Goal: Complete application form

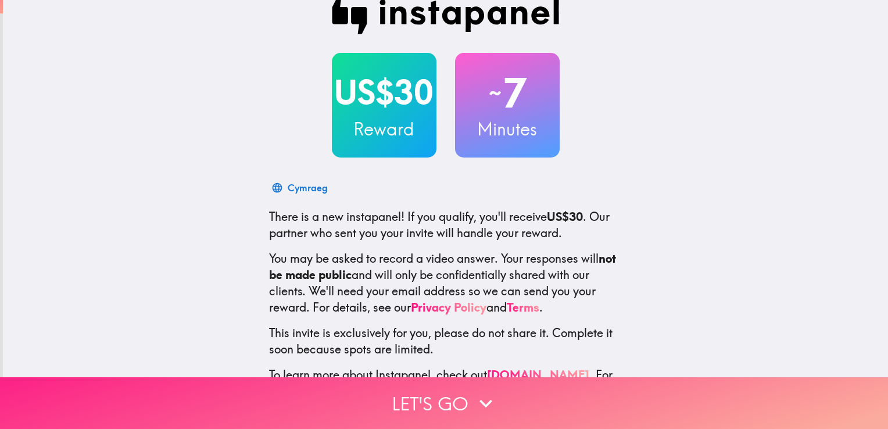
scroll to position [70, 0]
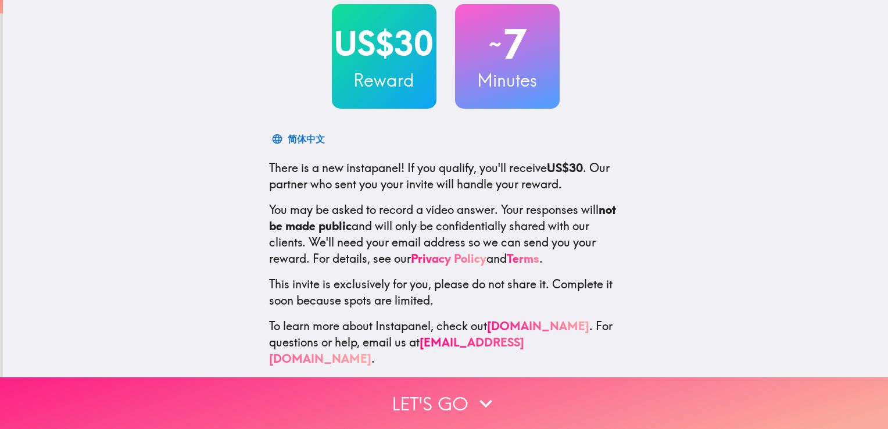
click at [414, 399] on button "Let's go" at bounding box center [444, 403] width 888 height 52
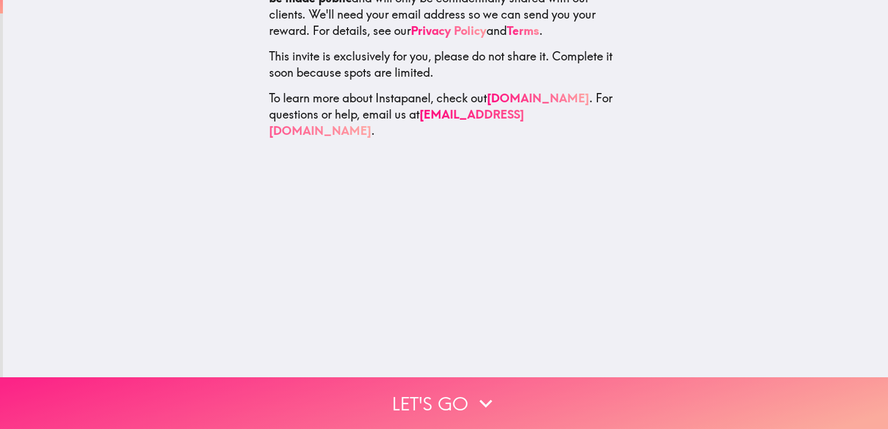
scroll to position [0, 0]
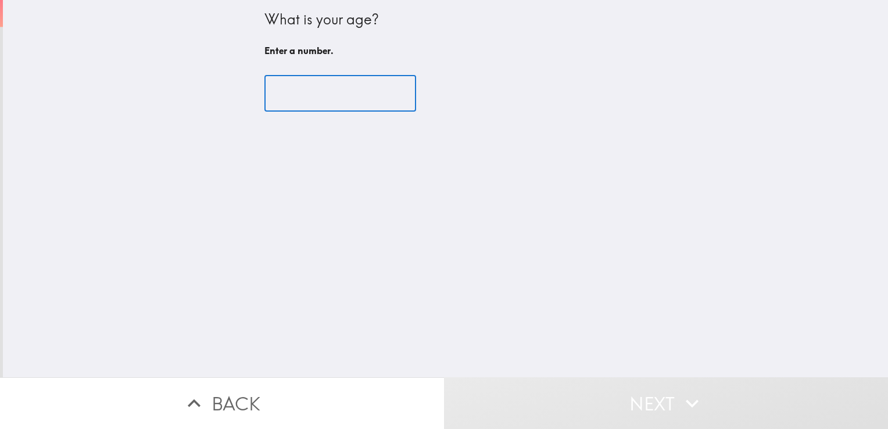
click at [296, 106] on input "number" at bounding box center [340, 94] width 152 height 36
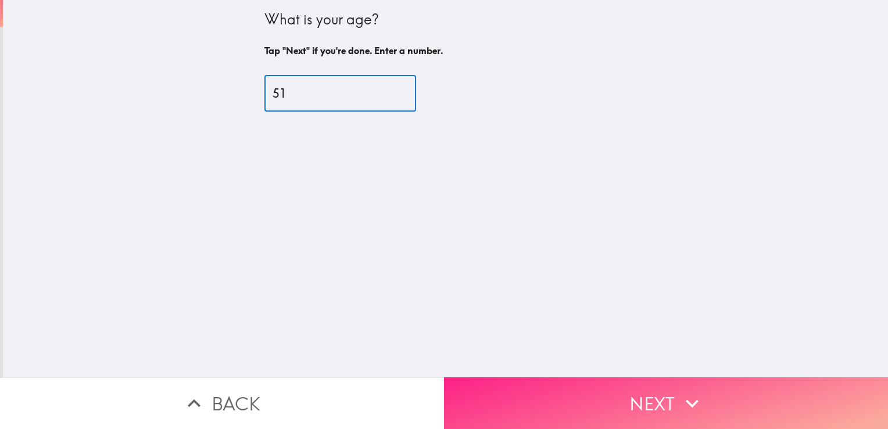
type input "51"
click at [623, 399] on button "Next" at bounding box center [666, 403] width 444 height 52
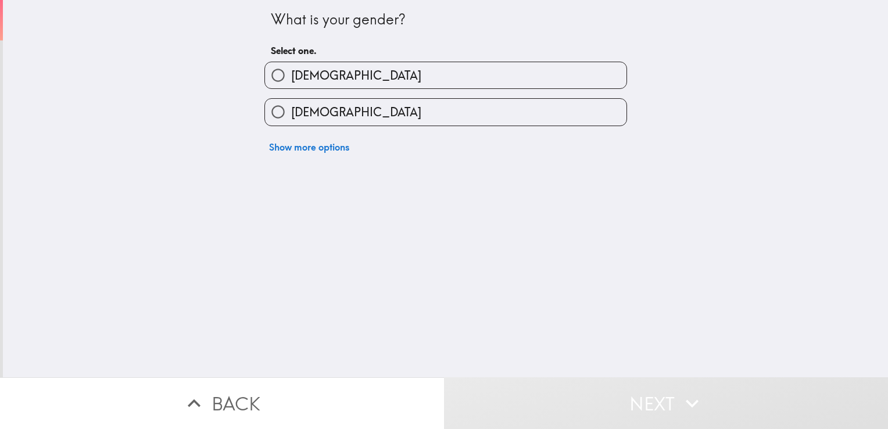
click at [360, 120] on label "[DEMOGRAPHIC_DATA]" at bounding box center [445, 112] width 361 height 26
click at [291, 120] on input "[DEMOGRAPHIC_DATA]" at bounding box center [278, 112] width 26 height 26
radio input "true"
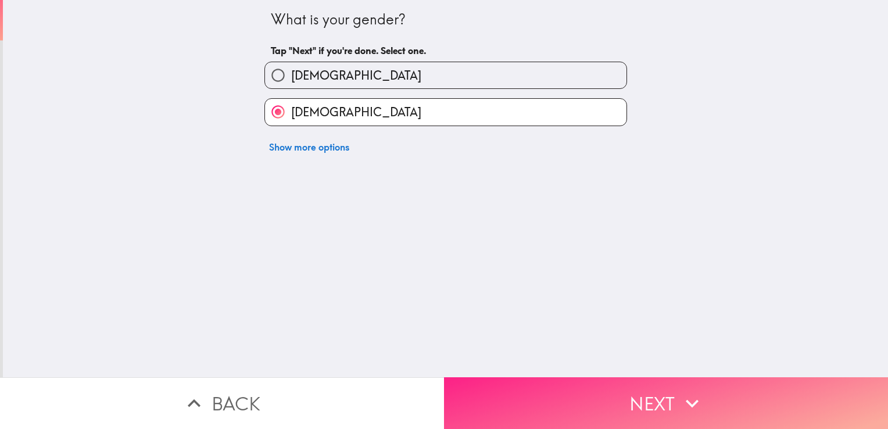
click at [555, 394] on button "Next" at bounding box center [666, 403] width 444 height 52
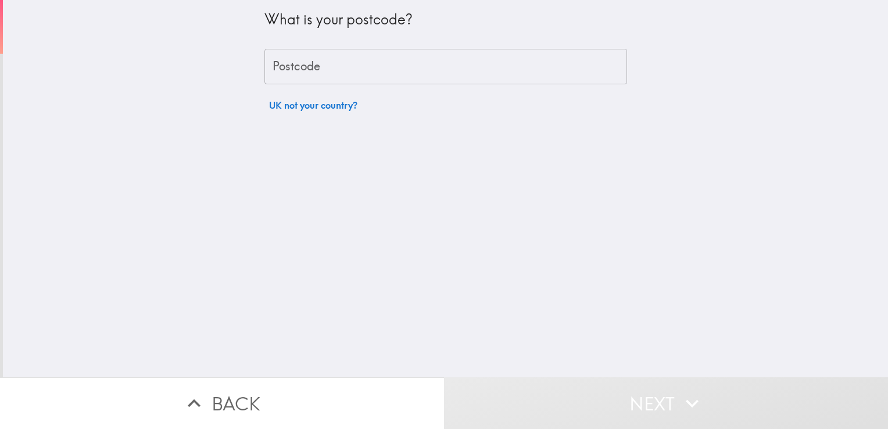
click at [273, 70] on input "Postcode" at bounding box center [445, 67] width 363 height 36
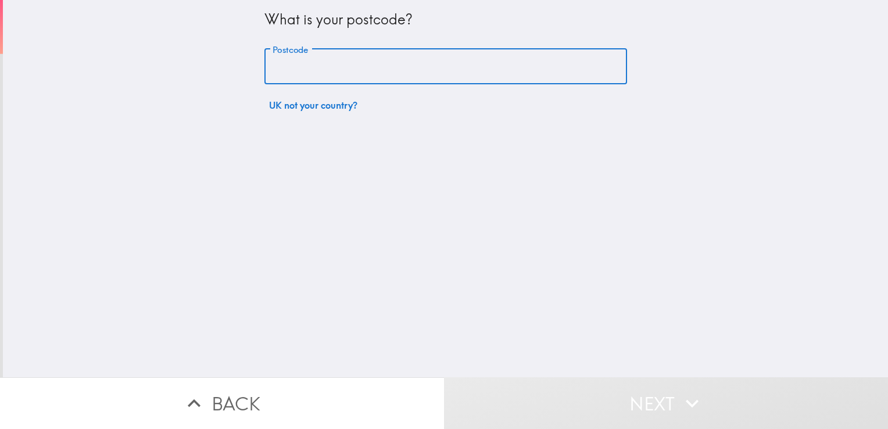
type input "RM13 8TT"
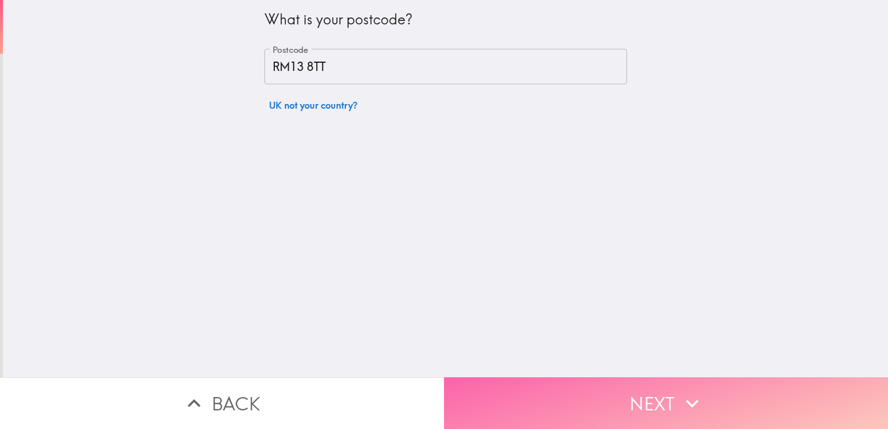
click at [532, 389] on button "Next" at bounding box center [666, 403] width 444 height 52
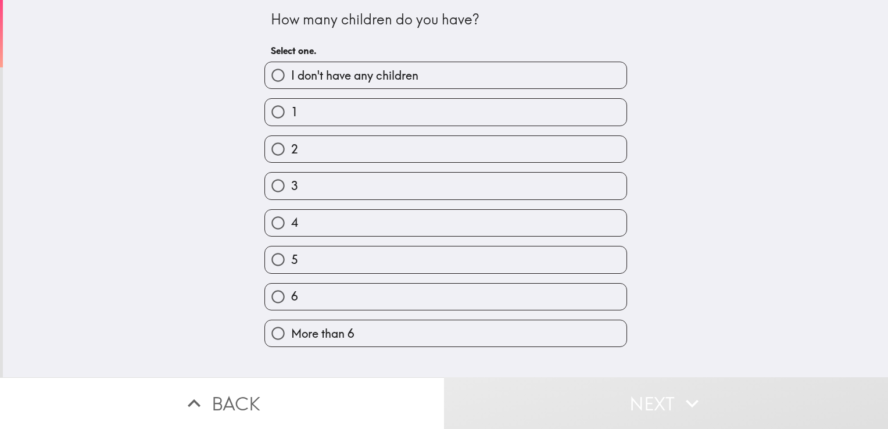
click at [311, 144] on label "2" at bounding box center [445, 149] width 361 height 26
click at [291, 144] on input "2" at bounding box center [278, 149] width 26 height 26
radio input "true"
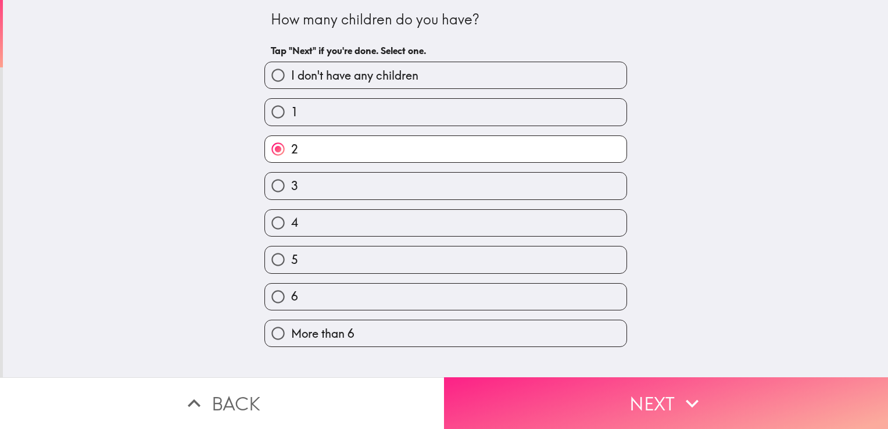
click at [548, 389] on button "Next" at bounding box center [666, 403] width 444 height 52
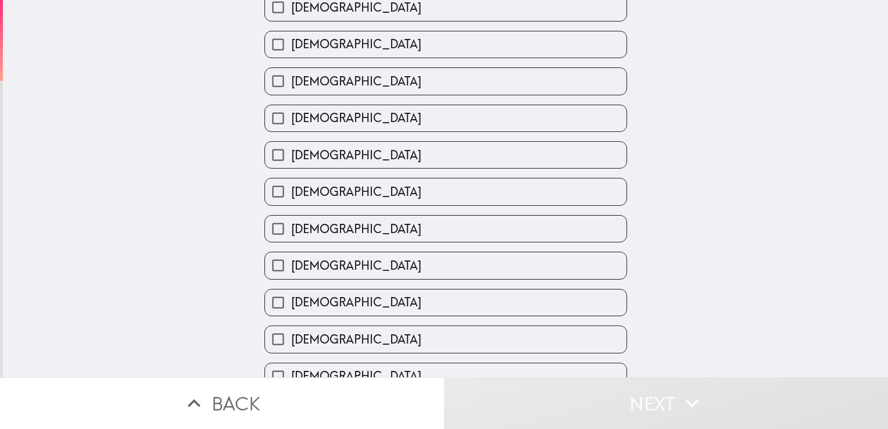
scroll to position [416, 0]
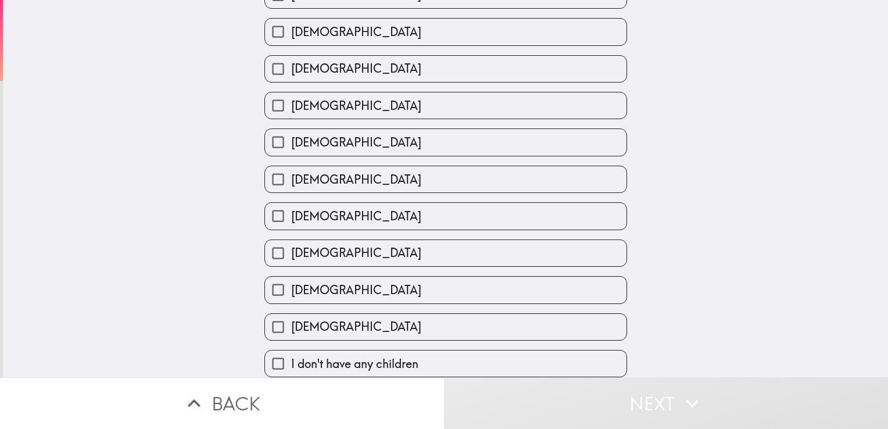
click at [409, 323] on label "[DEMOGRAPHIC_DATA]" at bounding box center [445, 327] width 361 height 26
click at [291, 323] on input "[DEMOGRAPHIC_DATA]" at bounding box center [278, 327] width 26 height 26
checkbox input "true"
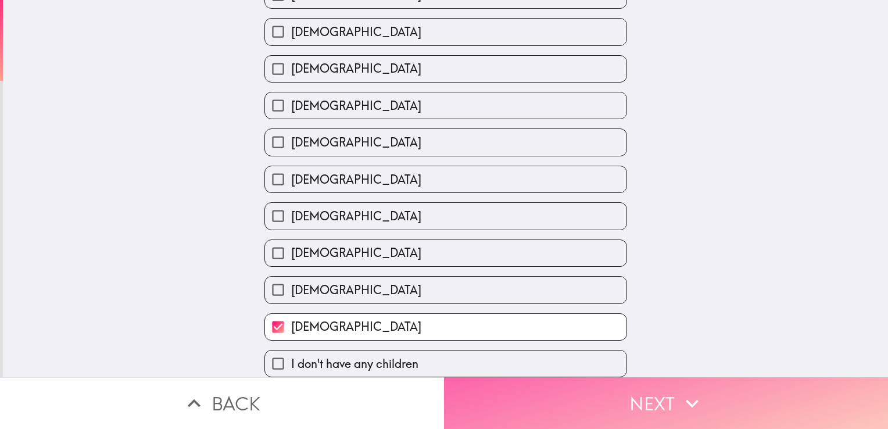
click at [534, 413] on button "Next" at bounding box center [666, 403] width 444 height 52
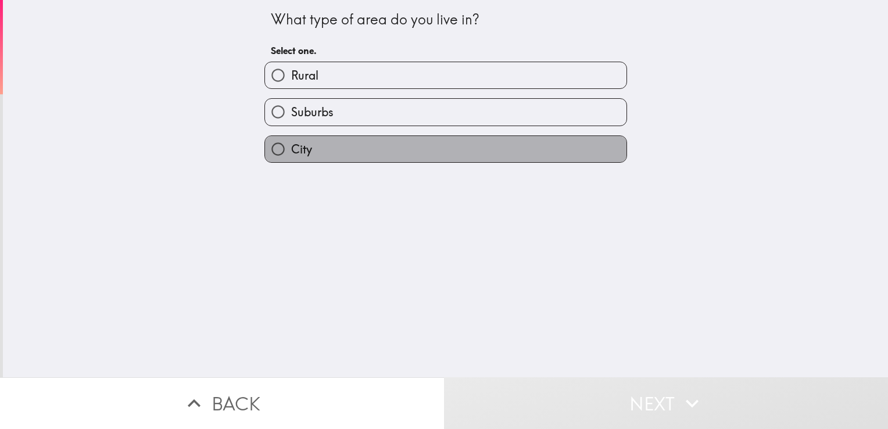
click at [318, 150] on label "City" at bounding box center [445, 149] width 361 height 26
click at [291, 150] on input "City" at bounding box center [278, 149] width 26 height 26
radio input "true"
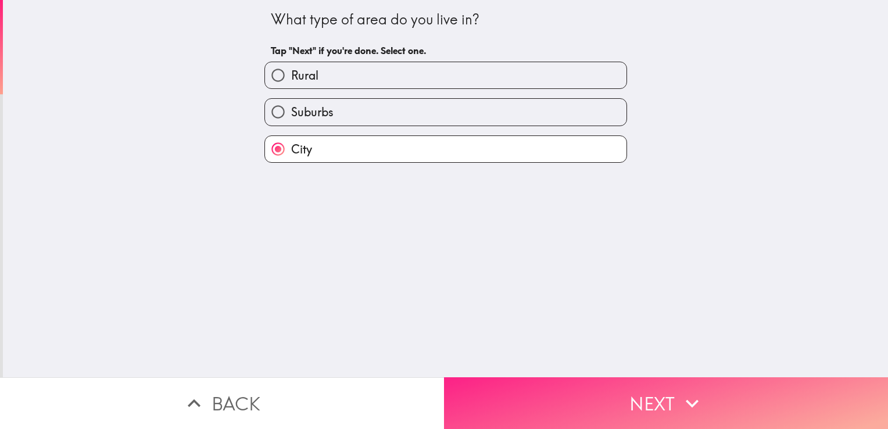
click at [518, 391] on button "Next" at bounding box center [666, 403] width 444 height 52
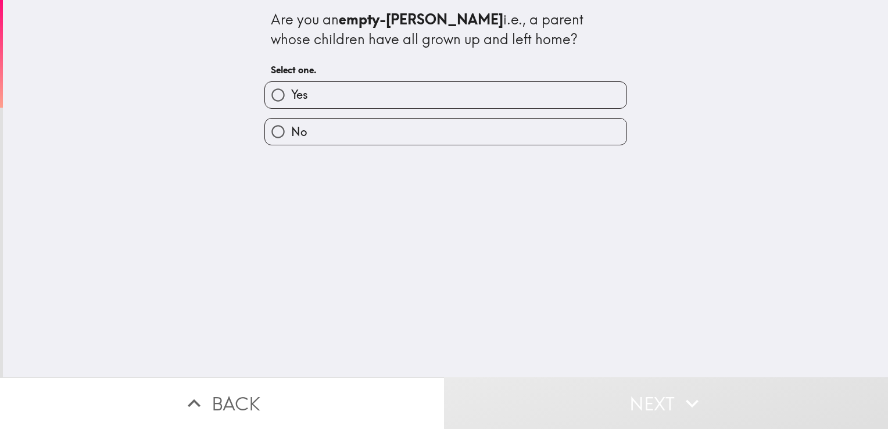
click at [329, 88] on label "Yes" at bounding box center [445, 95] width 361 height 26
click at [291, 88] on input "Yes" at bounding box center [278, 95] width 26 height 26
radio input "true"
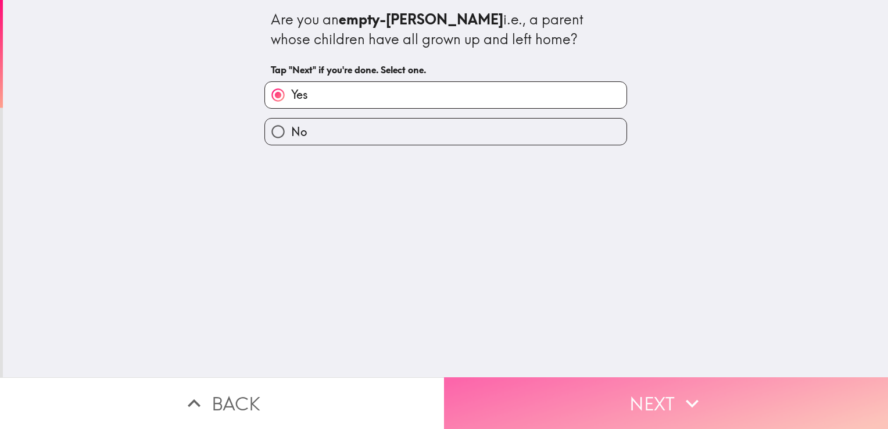
click at [514, 404] on button "Next" at bounding box center [666, 403] width 444 height 52
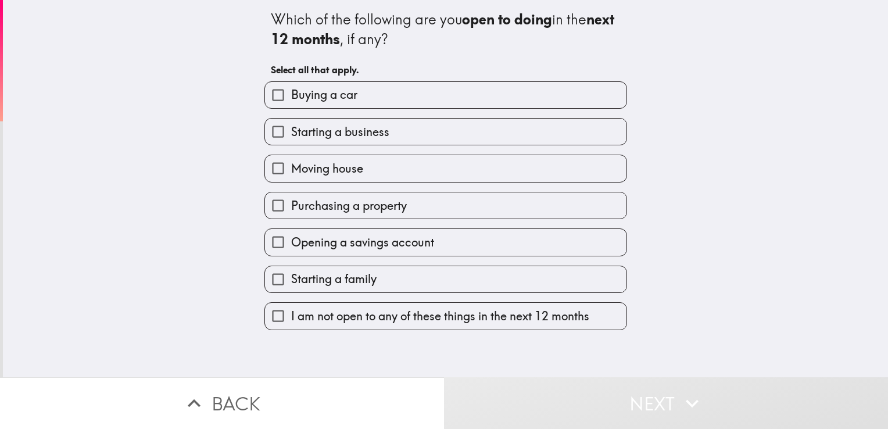
click at [296, 102] on span "Buying a car" at bounding box center [324, 95] width 66 height 16
click at [291, 102] on input "Buying a car" at bounding box center [278, 95] width 26 height 26
checkbox input "true"
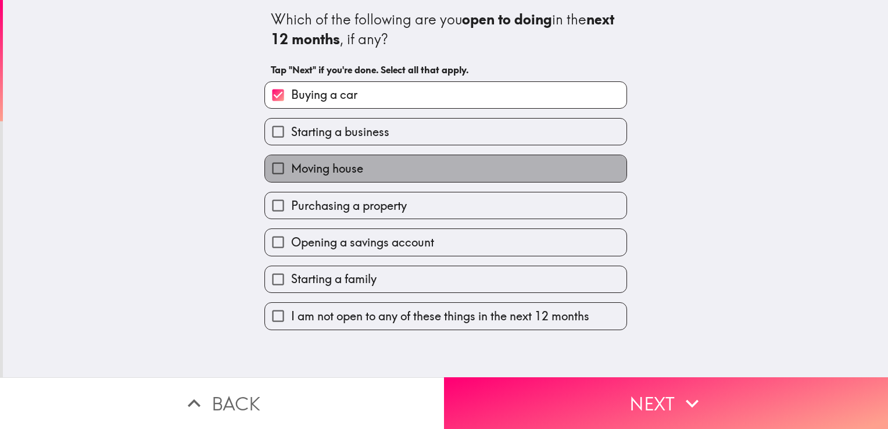
click at [317, 166] on span "Moving house" at bounding box center [327, 168] width 72 height 16
click at [291, 166] on input "Moving house" at bounding box center [278, 168] width 26 height 26
checkbox input "true"
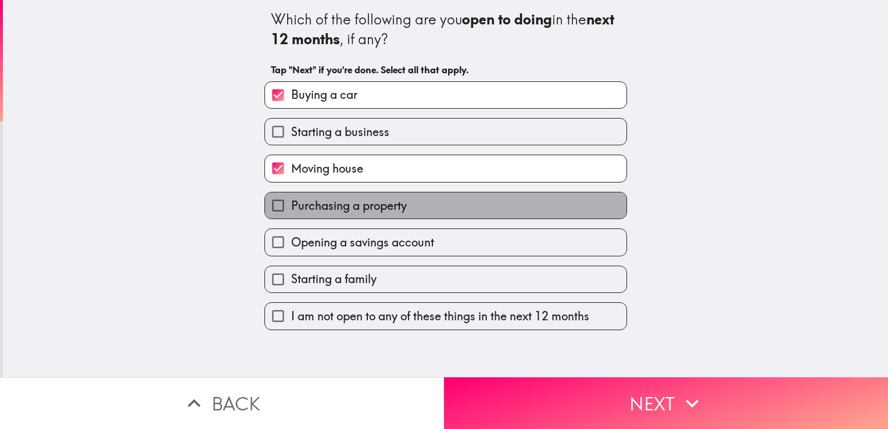
click at [314, 209] on span "Purchasing a property" at bounding box center [349, 206] width 116 height 16
click at [291, 209] on input "Purchasing a property" at bounding box center [278, 205] width 26 height 26
checkbox input "true"
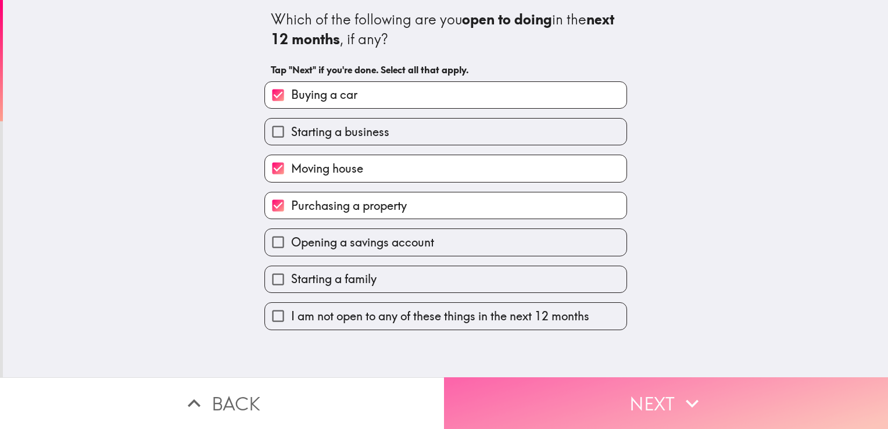
click at [497, 387] on button "Next" at bounding box center [666, 403] width 444 height 52
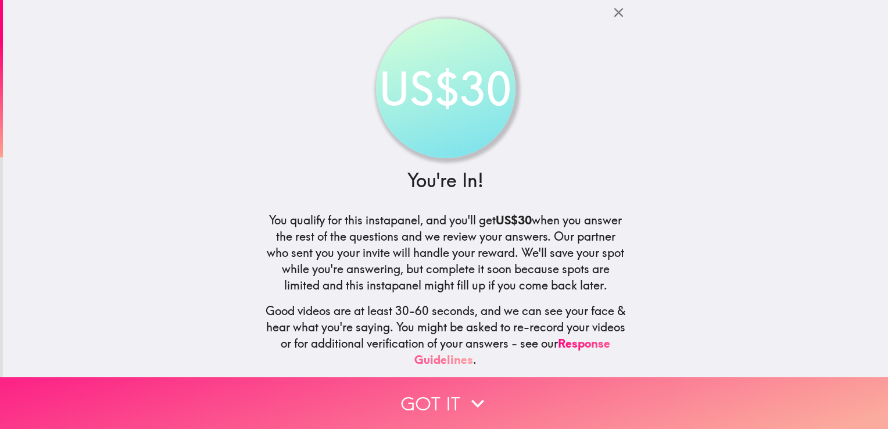
click at [471, 392] on icon "button" at bounding box center [478, 403] width 26 height 26
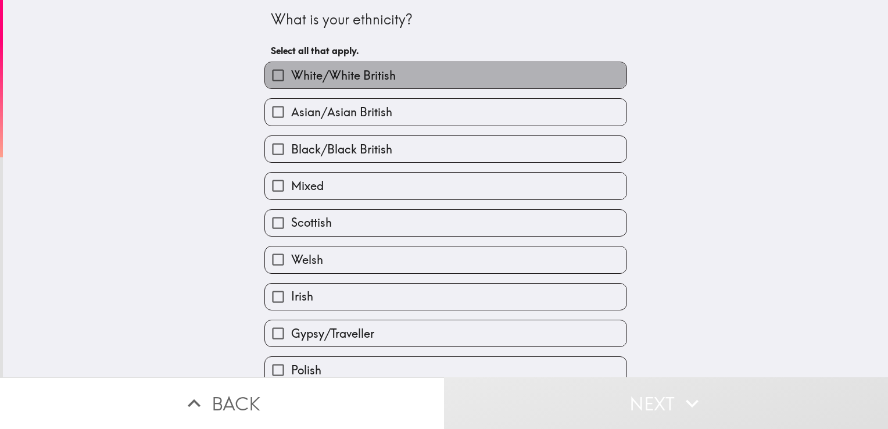
click at [321, 69] on span "White/White British" at bounding box center [343, 75] width 105 height 16
click at [291, 69] on input "White/White British" at bounding box center [278, 75] width 26 height 26
checkbox input "true"
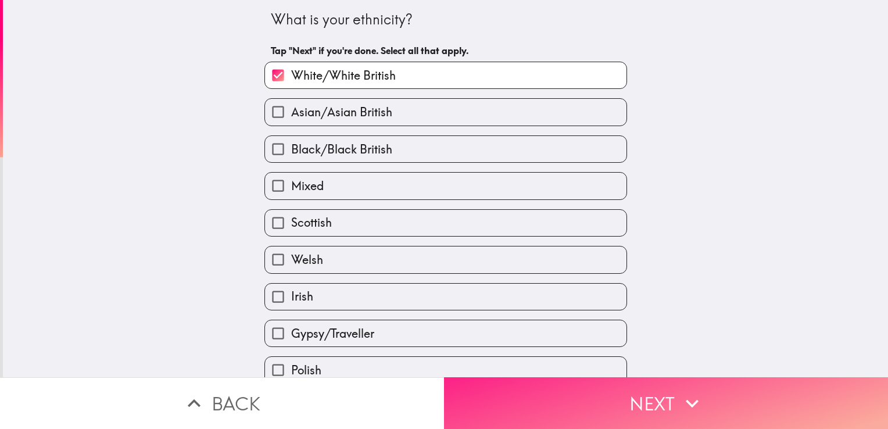
click at [471, 391] on button "Next" at bounding box center [666, 403] width 444 height 52
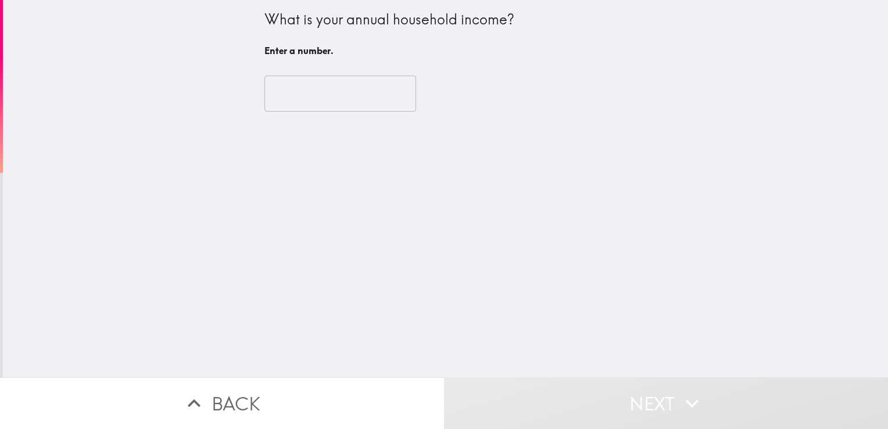
click at [293, 101] on input "number" at bounding box center [340, 94] width 152 height 36
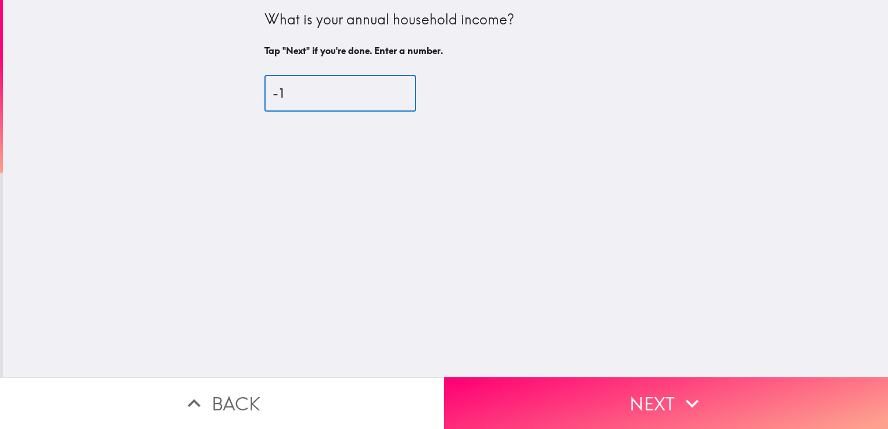
click at [389, 99] on input "-1" at bounding box center [340, 94] width 152 height 36
click at [389, 99] on input "-7" at bounding box center [340, 94] width 152 height 36
click at [387, 99] on input "-8" at bounding box center [340, 94] width 152 height 36
click at [387, 99] on input "-9" at bounding box center [340, 94] width 152 height 36
click at [387, 99] on input "-15" at bounding box center [340, 94] width 152 height 36
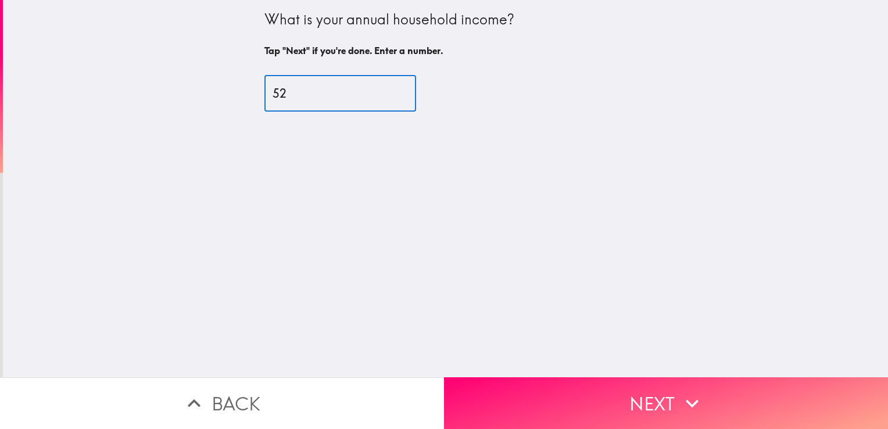
click at [388, 90] on input "52" at bounding box center [340, 94] width 152 height 36
click at [388, 91] on input "53" at bounding box center [340, 94] width 152 height 36
click at [388, 91] on input "54" at bounding box center [340, 94] width 152 height 36
type input "55"
click at [388, 91] on input "55" at bounding box center [340, 94] width 152 height 36
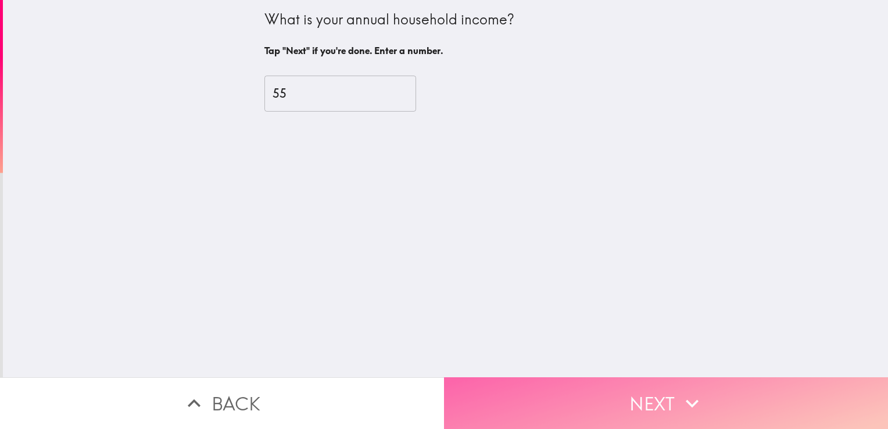
click at [518, 411] on button "Next" at bounding box center [666, 403] width 444 height 52
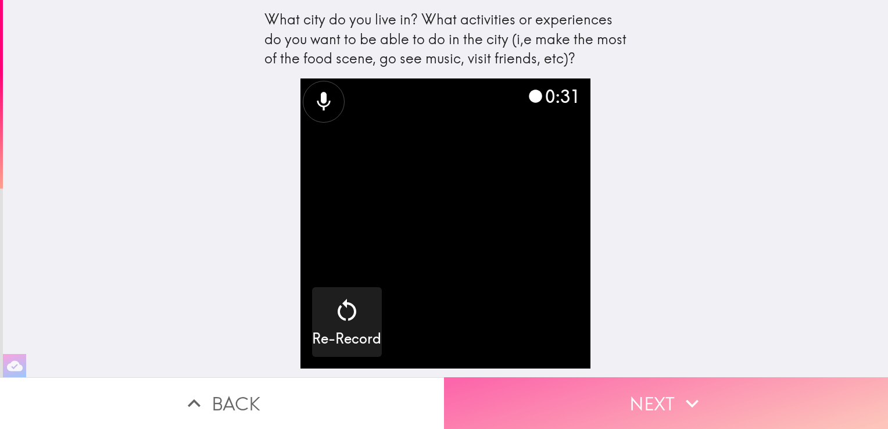
click at [485, 387] on button "Next" at bounding box center [666, 403] width 444 height 52
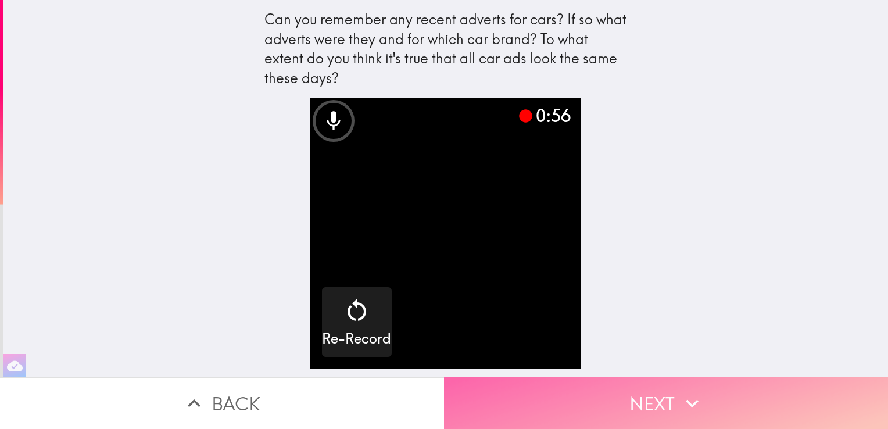
click at [499, 383] on button "Next" at bounding box center [666, 403] width 444 height 52
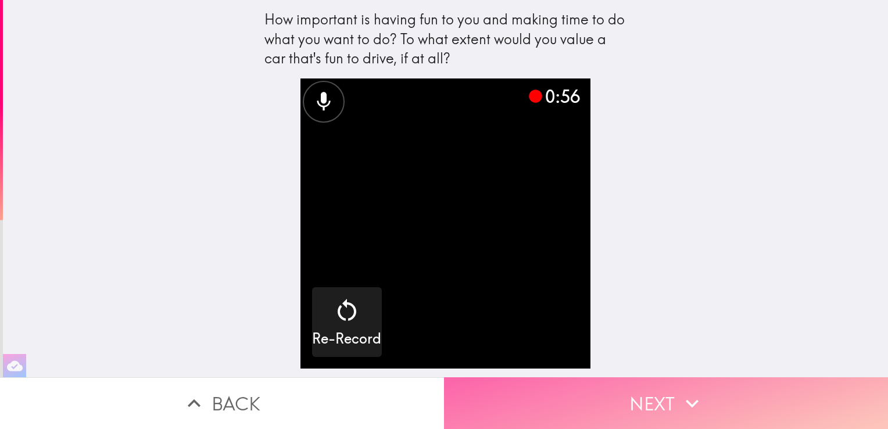
click at [624, 396] on button "Next" at bounding box center [666, 403] width 444 height 52
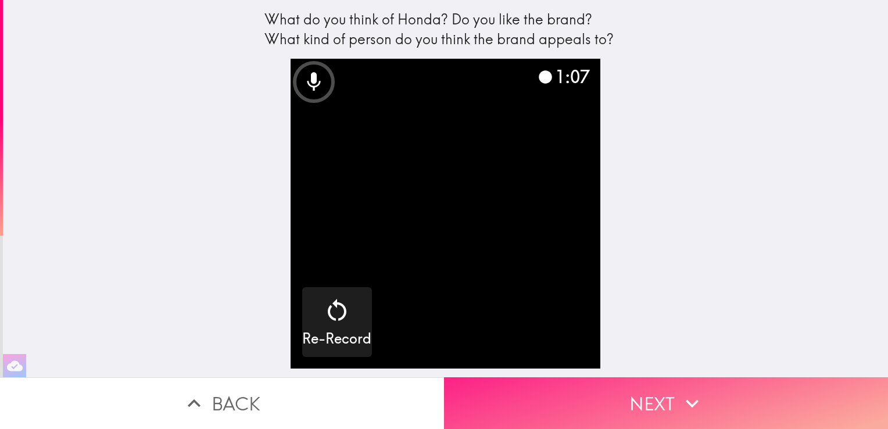
click at [609, 402] on button "Next" at bounding box center [666, 403] width 444 height 52
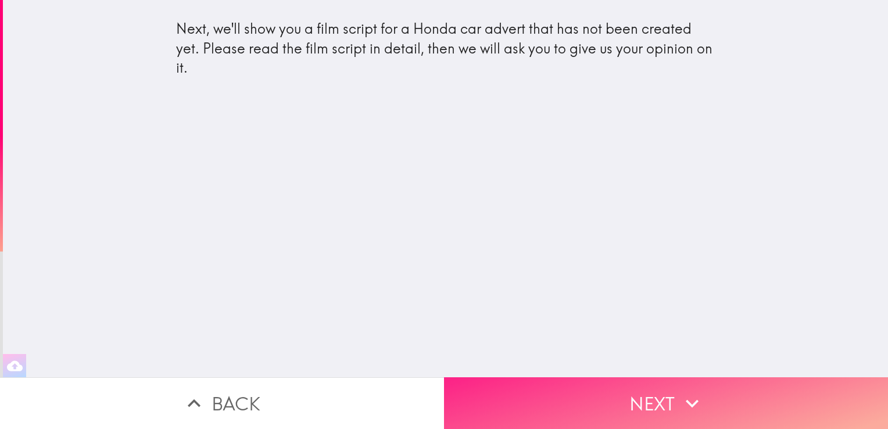
click at [497, 394] on button "Next" at bounding box center [666, 403] width 444 height 52
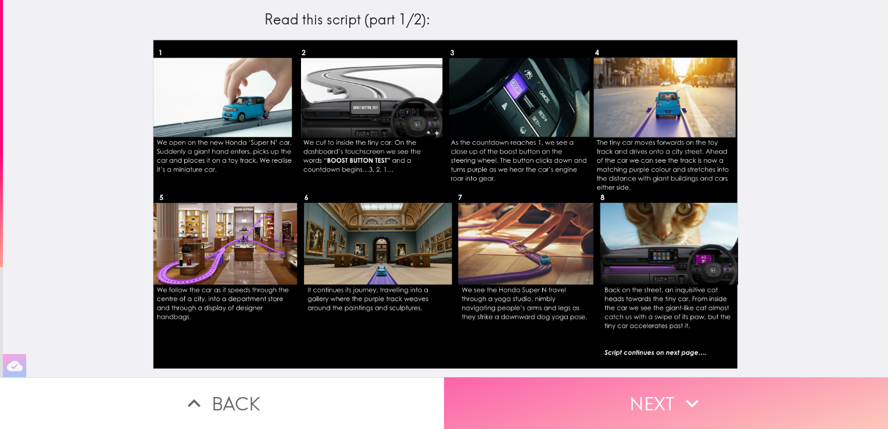
click at [508, 403] on button "Next" at bounding box center [666, 403] width 444 height 52
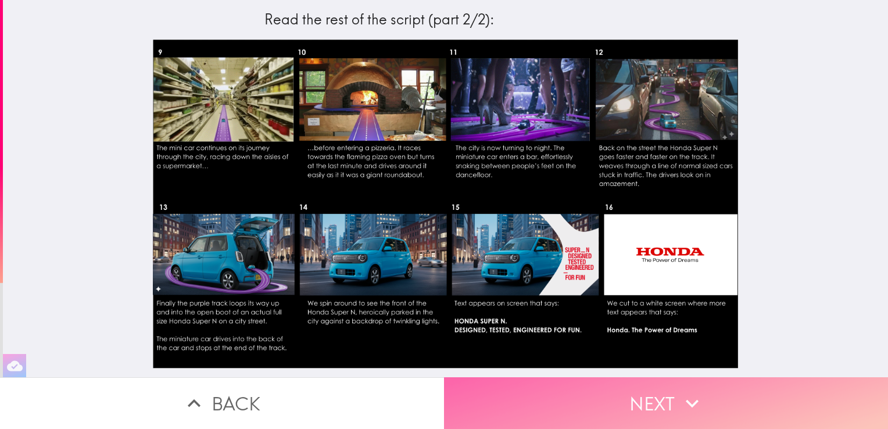
click at [512, 403] on button "Next" at bounding box center [666, 403] width 444 height 52
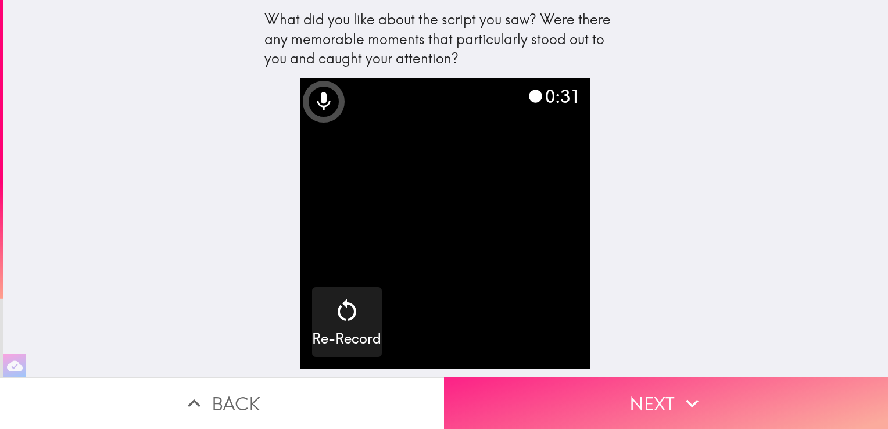
click at [499, 387] on button "Next" at bounding box center [666, 403] width 444 height 52
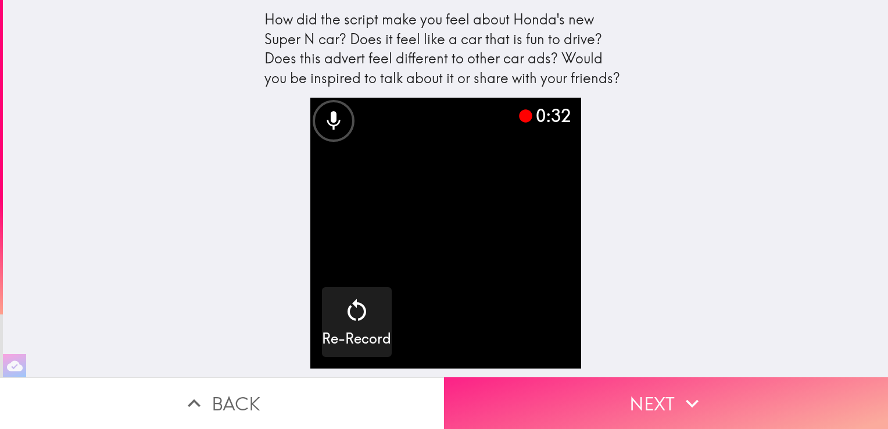
click at [505, 388] on button "Next" at bounding box center [666, 403] width 444 height 52
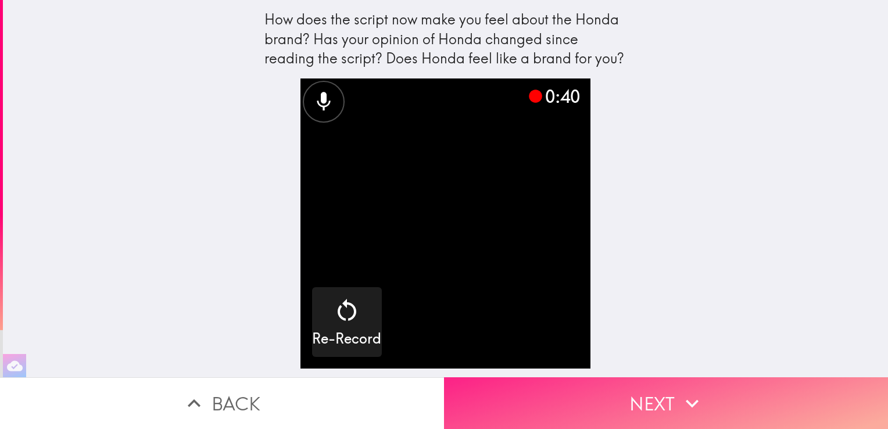
click at [514, 388] on button "Next" at bounding box center [666, 403] width 444 height 52
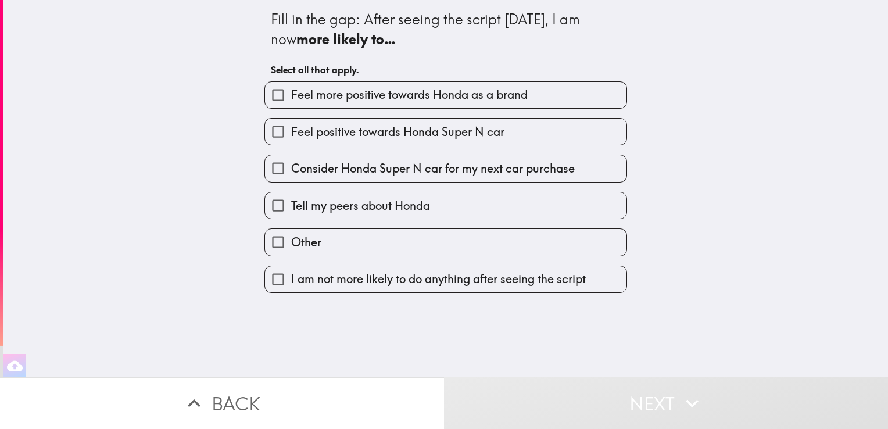
click at [371, 208] on span "Tell my peers about Honda" at bounding box center [360, 206] width 139 height 16
click at [291, 208] on input "Tell my peers about Honda" at bounding box center [278, 205] width 26 height 26
checkbox input "true"
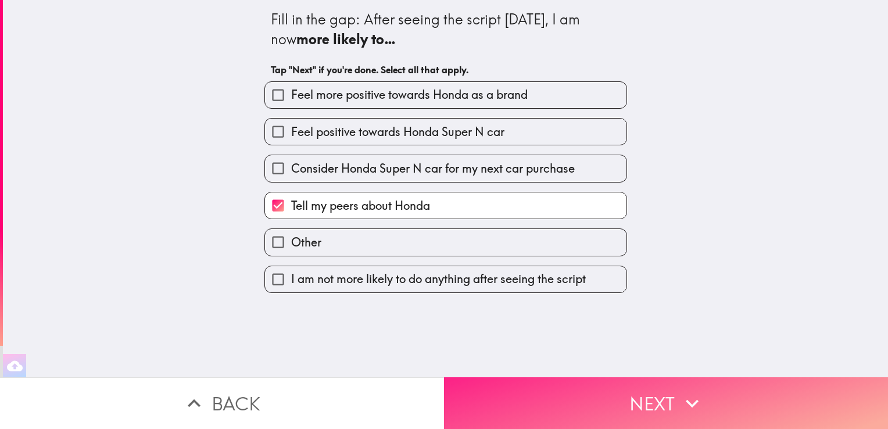
click at [487, 397] on button "Next" at bounding box center [666, 403] width 444 height 52
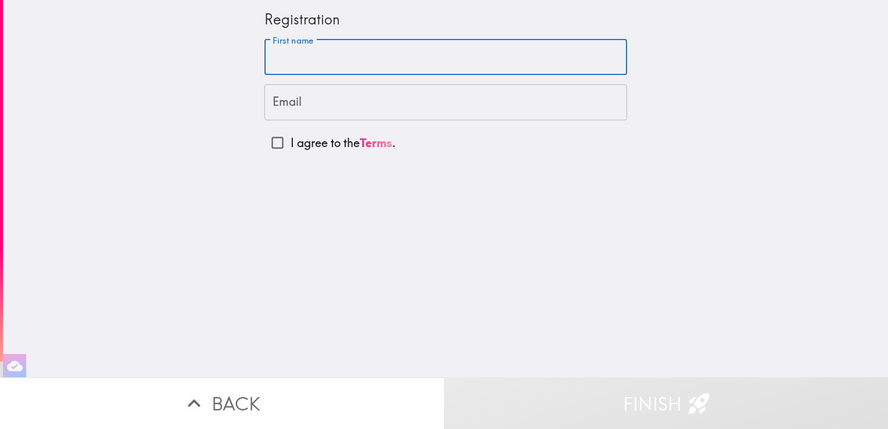
click at [319, 57] on input "First name" at bounding box center [445, 58] width 363 height 36
type input "[PERSON_NAME]"
type input "[EMAIL_ADDRESS][DOMAIN_NAME]"
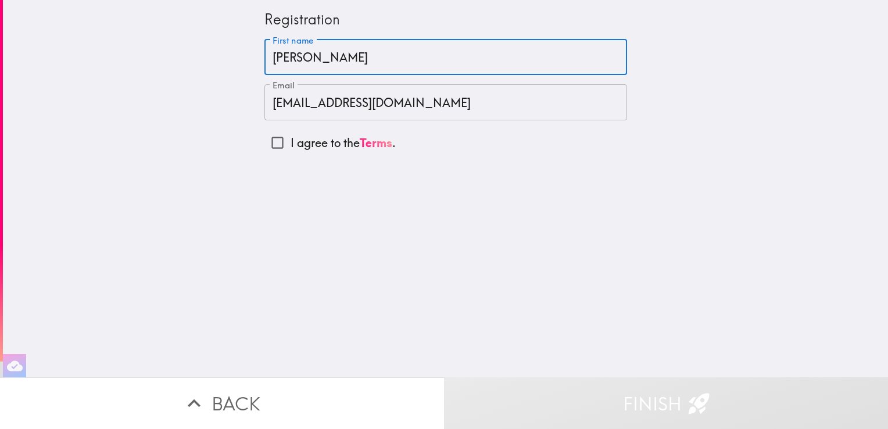
click at [271, 147] on input "I agree to the Terms ." at bounding box center [277, 143] width 26 height 26
checkbox input "true"
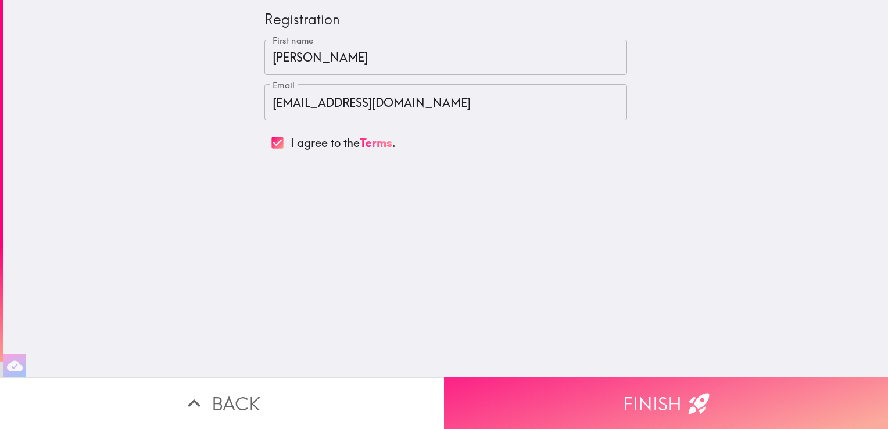
click at [530, 408] on button "Finish" at bounding box center [666, 403] width 444 height 52
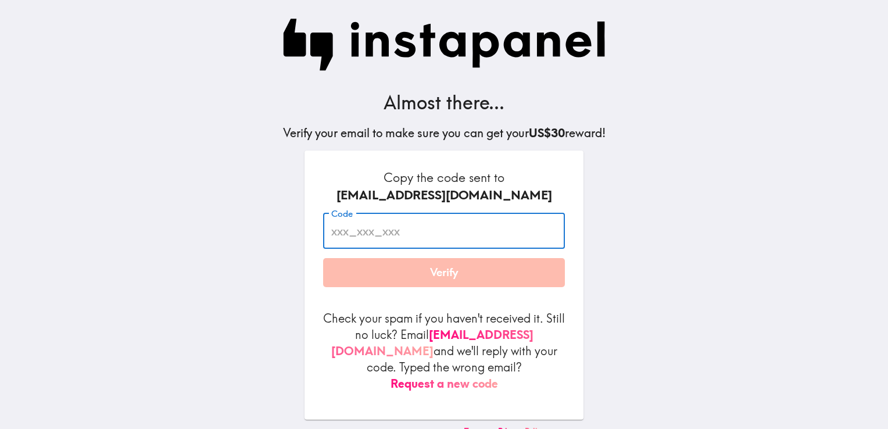
click at [355, 231] on input "Code" at bounding box center [444, 231] width 242 height 36
type input "PuK_nTr_KLL"
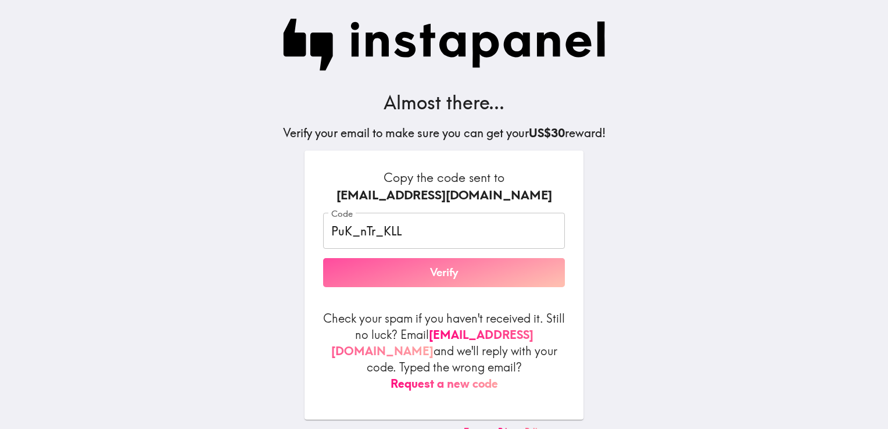
click at [349, 277] on button "Verify" at bounding box center [444, 272] width 242 height 29
